Goal: Book appointment/travel/reservation

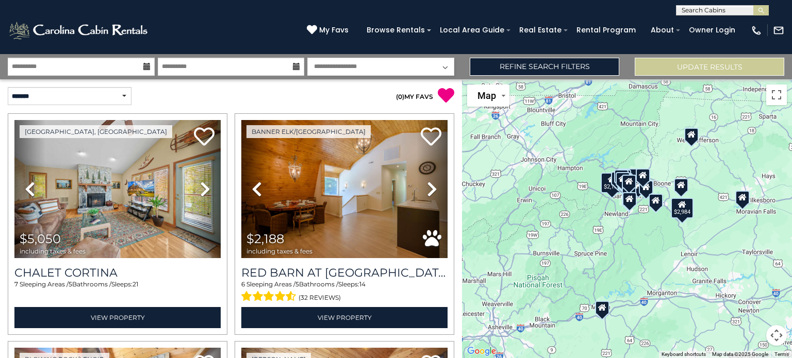
select select "*"
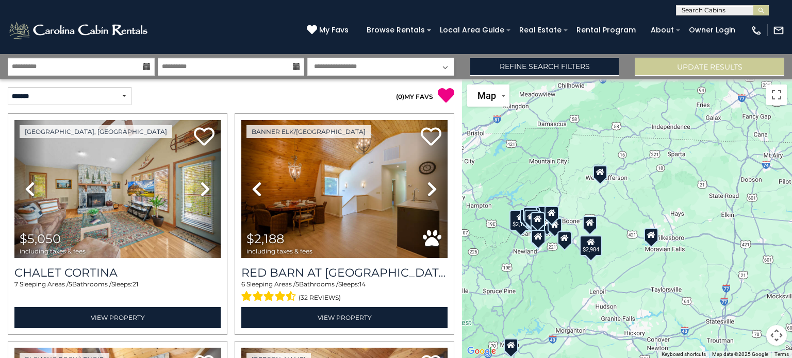
click at [548, 239] on div "$5,050 $2,188 $2,984" at bounding box center [627, 218] width 330 height 279
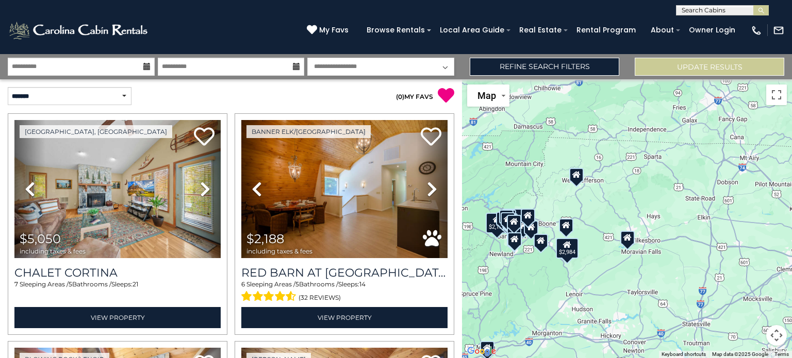
drag, startPoint x: 562, startPoint y: 230, endPoint x: 542, endPoint y: 243, distance: 24.6
click at [542, 243] on div at bounding box center [541, 241] width 14 height 14
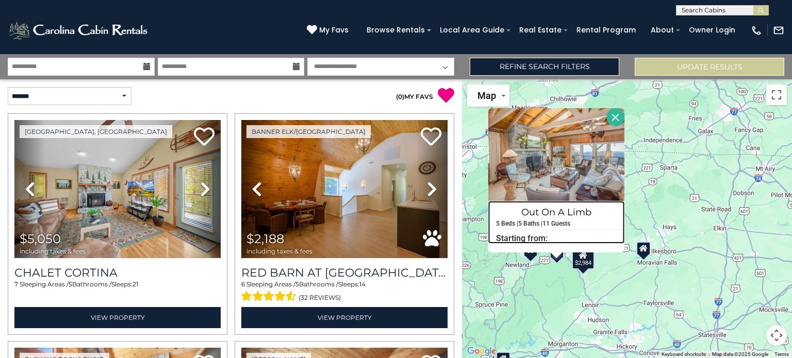
click at [543, 242] on h6 "Starting from:" at bounding box center [556, 238] width 136 height 10
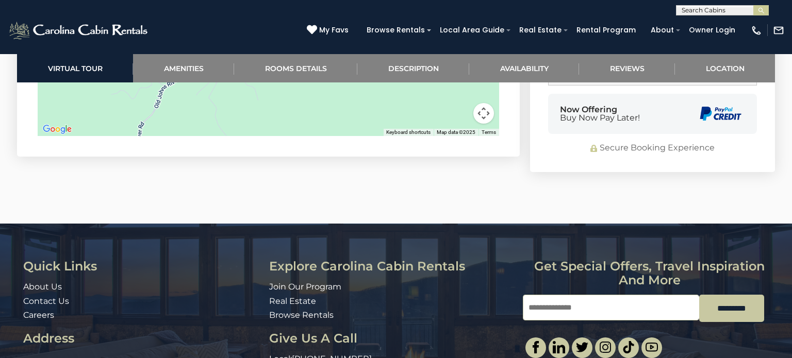
scroll to position [3388, 0]
